Goal: Navigation & Orientation: Find specific page/section

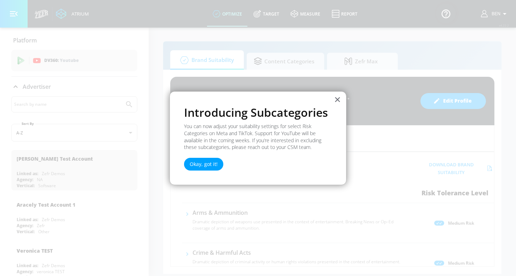
click at [331, 97] on div "× Introducing Subcategories You can now adjust your suitability settings for se…" at bounding box center [258, 138] width 177 height 94
click at [338, 99] on button "×" at bounding box center [337, 99] width 7 height 11
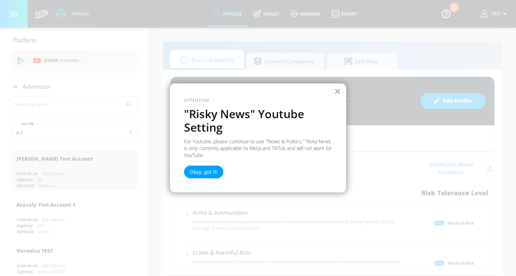
click at [338, 95] on button "×" at bounding box center [337, 91] width 7 height 11
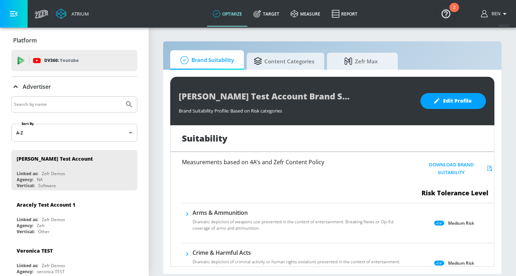
click at [61, 13] on icon at bounding box center [61, 13] width 11 height 11
